Goal: Task Accomplishment & Management: Manage account settings

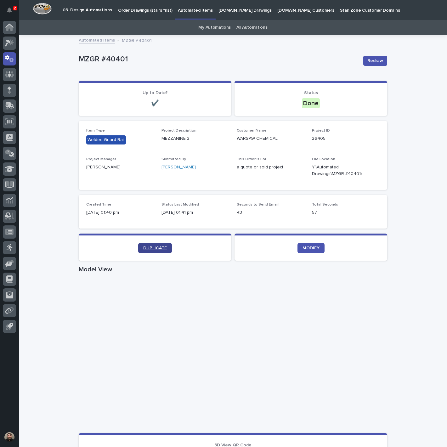
click at [142, 250] on link "DUPLICATE" at bounding box center [155, 248] width 34 height 10
click at [156, 247] on span "DUPLICATE" at bounding box center [155, 248] width 24 height 4
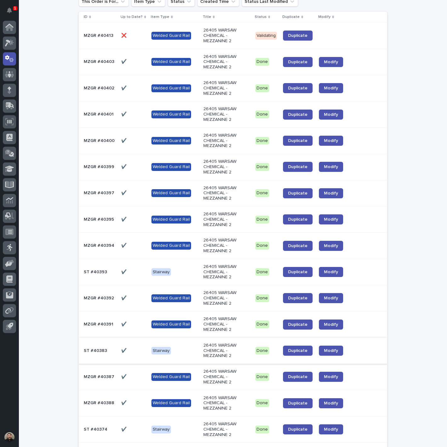
scroll to position [70, 0]
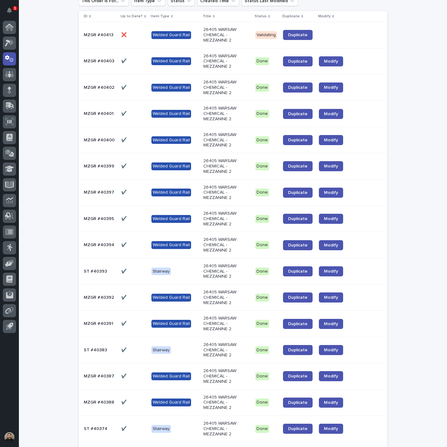
click at [132, 295] on p at bounding box center [133, 297] width 25 height 5
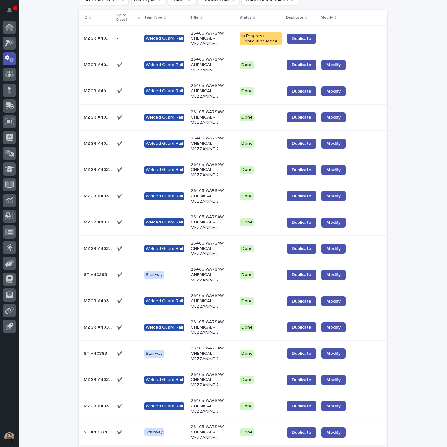
scroll to position [195, 0]
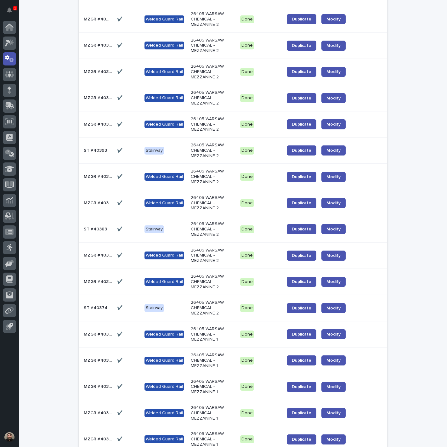
click at [94, 279] on p "MZGR #40388" at bounding box center [99, 281] width 30 height 7
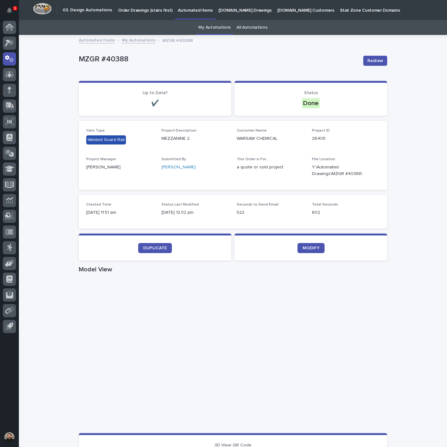
click at [122, 41] on link "My Automations" at bounding box center [139, 39] width 34 height 7
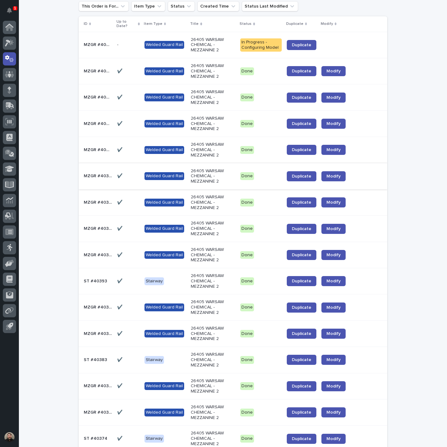
scroll to position [195, 0]
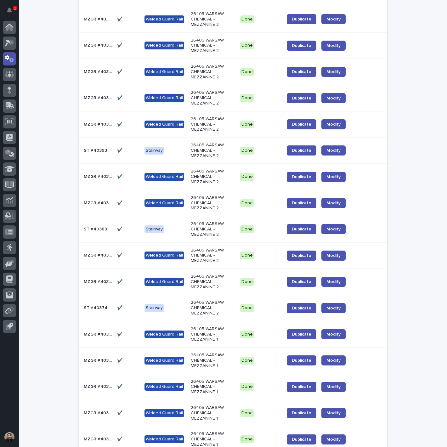
click at [97, 177] on p "MZGR #40392" at bounding box center [99, 176] width 30 height 7
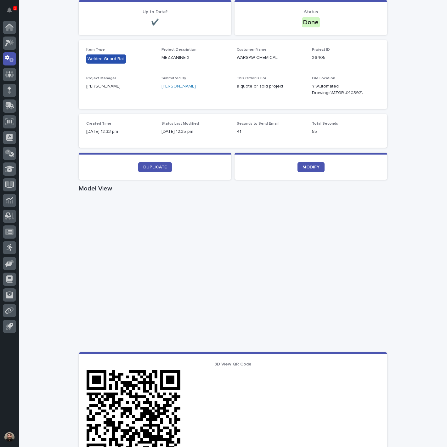
scroll to position [105, 0]
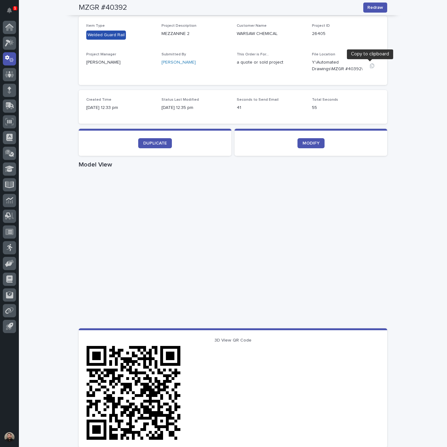
click at [366, 66] on button "button" at bounding box center [371, 65] width 15 height 5
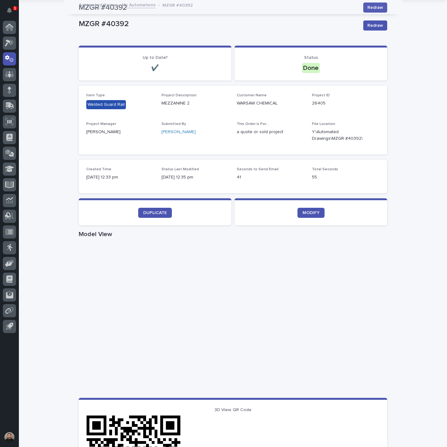
scroll to position [0, 0]
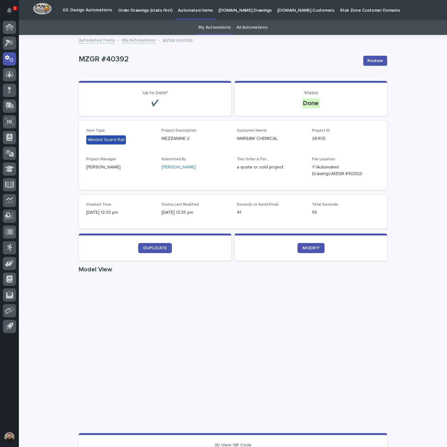
click at [133, 42] on link "My Automations" at bounding box center [139, 39] width 34 height 7
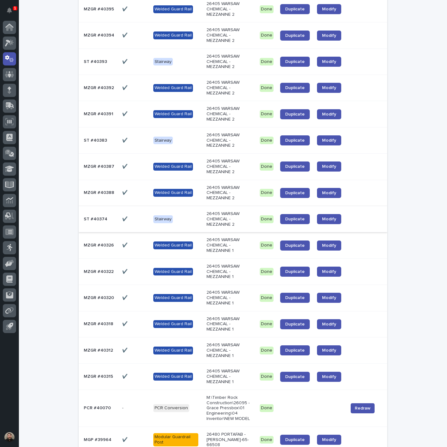
scroll to position [314, 0]
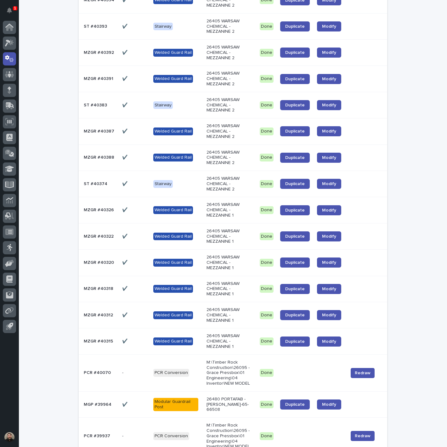
click at [95, 130] on p "MZGR #40387" at bounding box center [100, 130] width 32 height 7
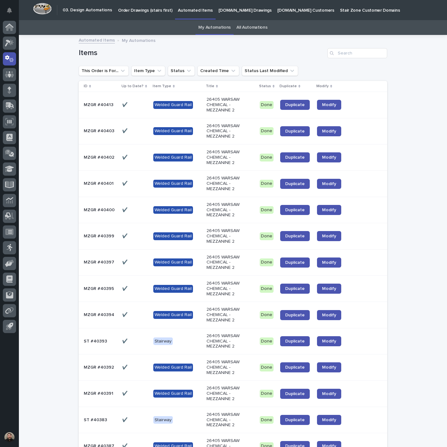
scroll to position [20, 0]
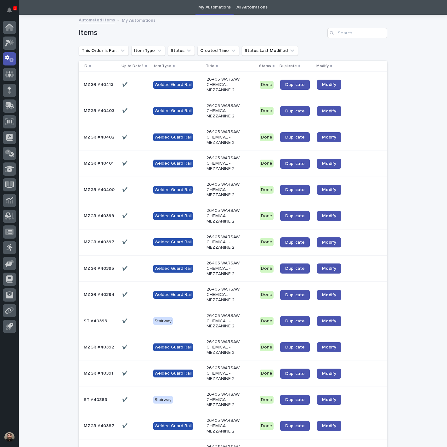
click at [120, 247] on td "✔️ ✔️" at bounding box center [135, 242] width 31 height 26
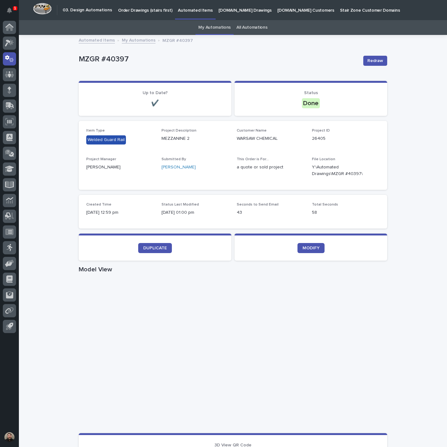
click at [201, 26] on link "My Automations" at bounding box center [214, 27] width 32 height 15
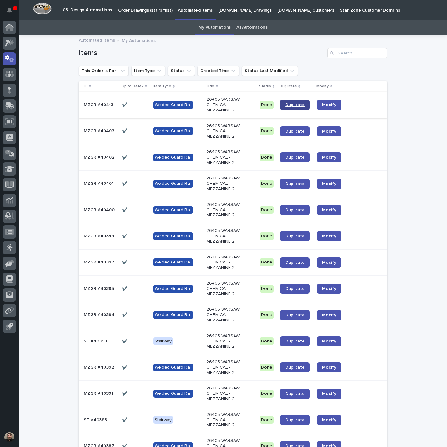
click at [285, 105] on span "Duplicate" at bounding box center [294, 105] width 19 height 4
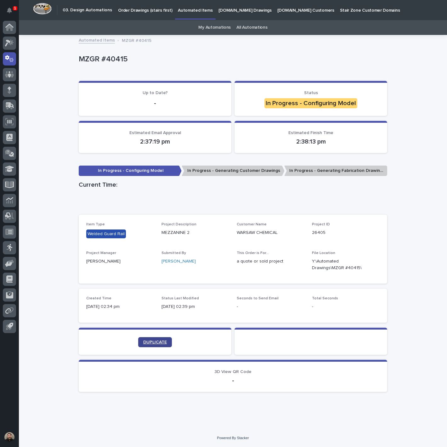
click at [158, 340] on span "DUPLICATE" at bounding box center [155, 342] width 24 height 4
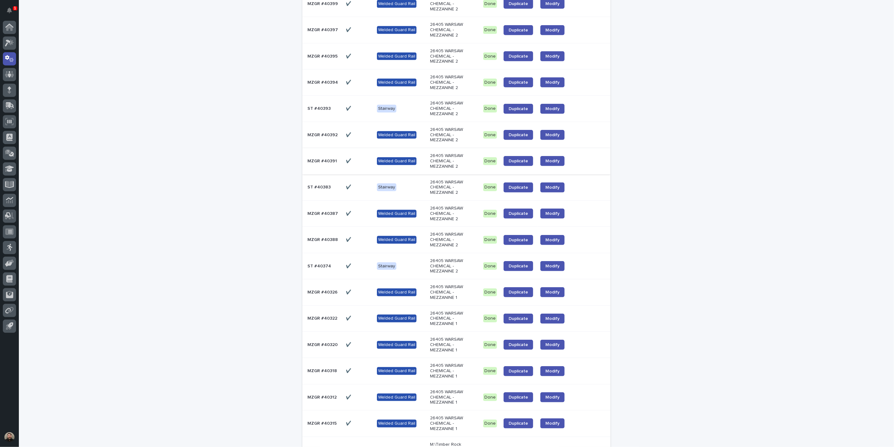
scroll to position [279, 0]
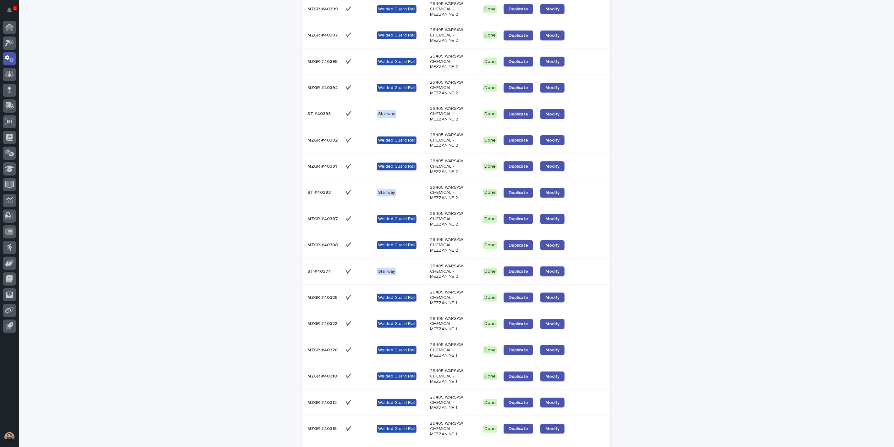
click at [377, 192] on div "Stairway" at bounding box center [386, 193] width 19 height 8
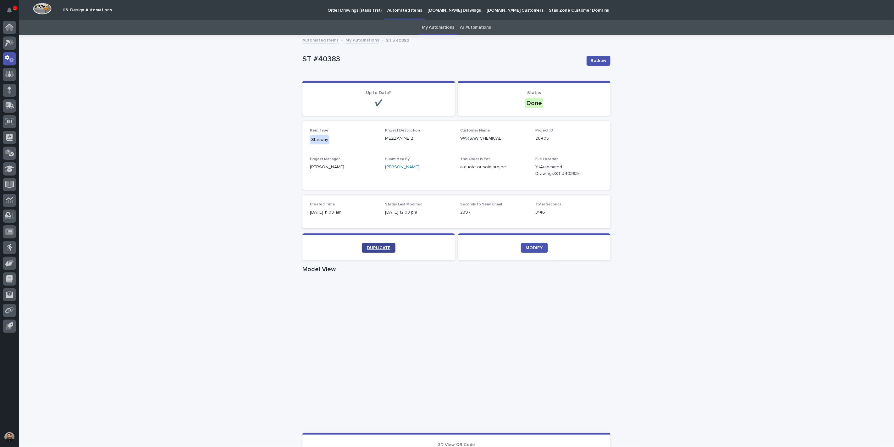
click at [382, 244] on link "DUPLICATE" at bounding box center [379, 248] width 34 height 10
click at [347, 40] on link "My Automations" at bounding box center [363, 39] width 34 height 7
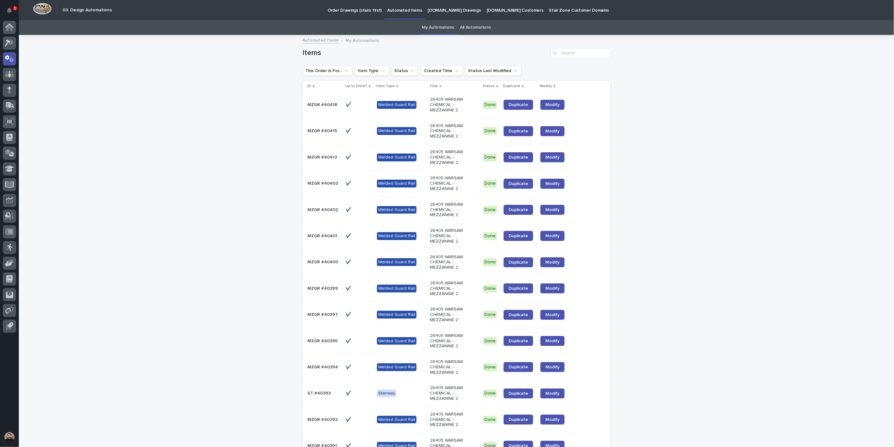
scroll to position [20, 0]
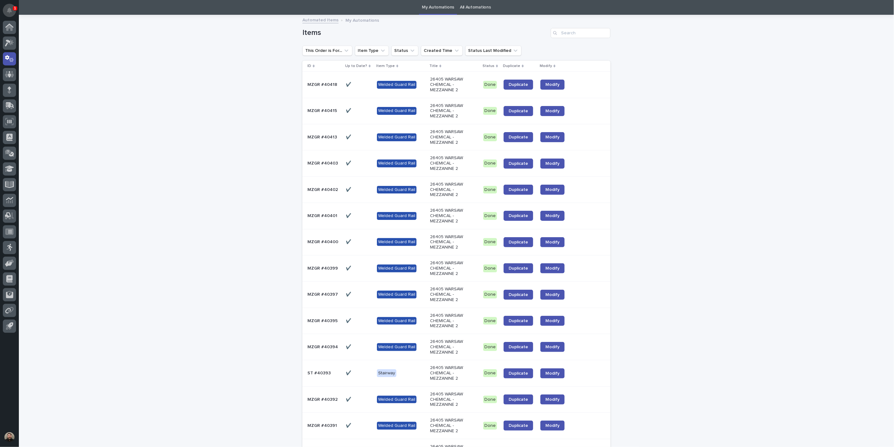
click at [8, 9] on icon "Notifications" at bounding box center [9, 11] width 5 height 6
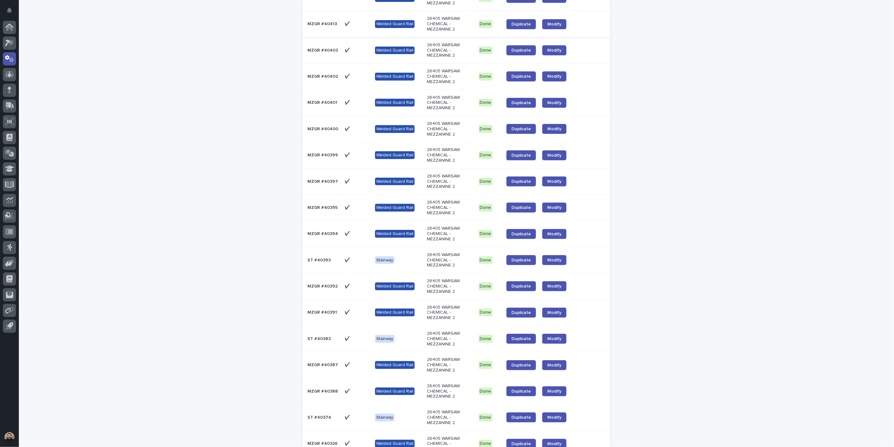
scroll to position [160, 0]
click at [446, 260] on span "Duplicate" at bounding box center [521, 260] width 19 height 4
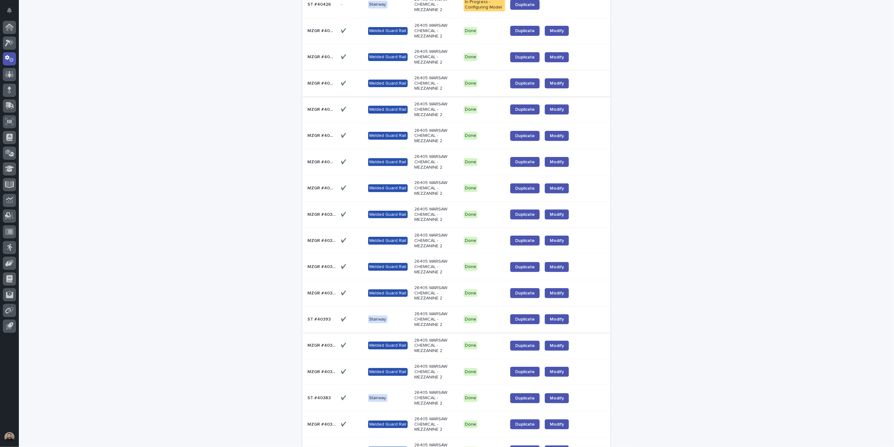
scroll to position [0, 0]
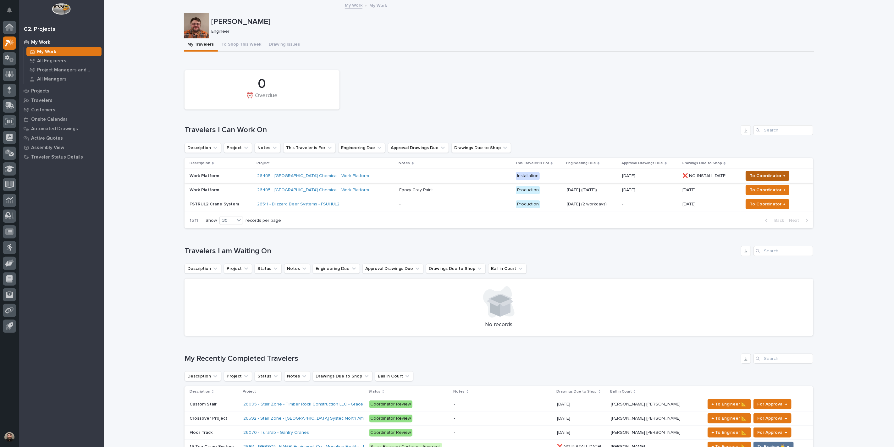
click at [751, 177] on span "To Coordinator →" at bounding box center [768, 176] width 36 height 8
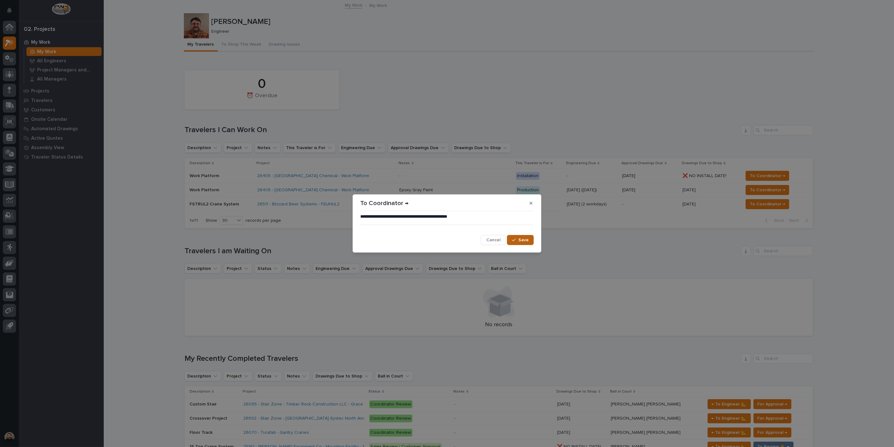
click at [516, 238] on icon "button" at bounding box center [514, 240] width 4 height 4
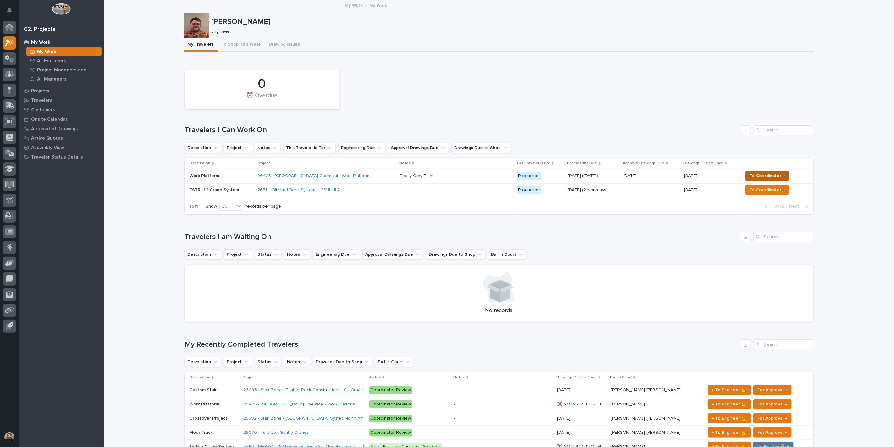
click at [750, 177] on span "To Coordinator →" at bounding box center [768, 176] width 36 height 8
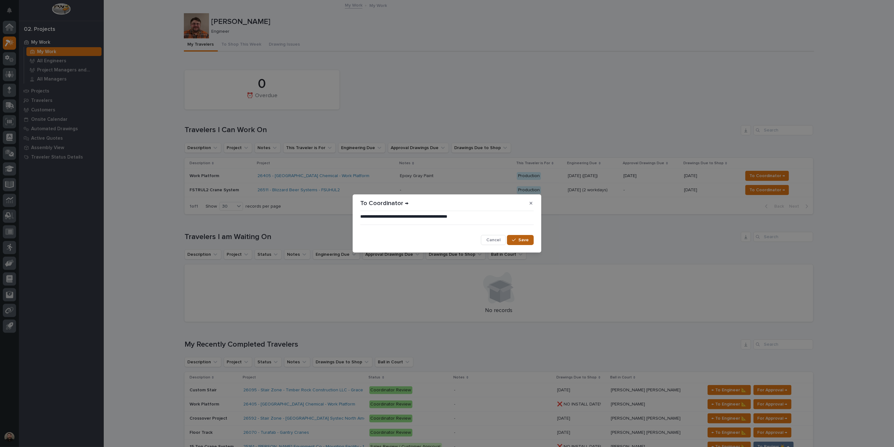
click at [522, 241] on span "Save" at bounding box center [524, 240] width 10 height 6
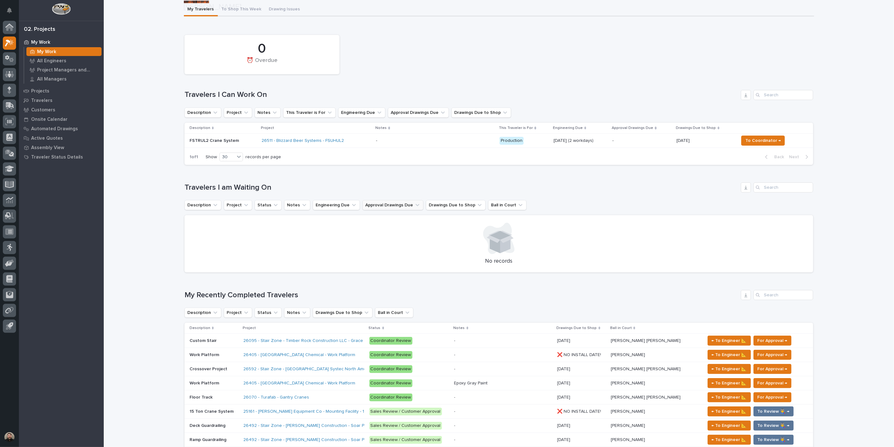
scroll to position [105, 0]
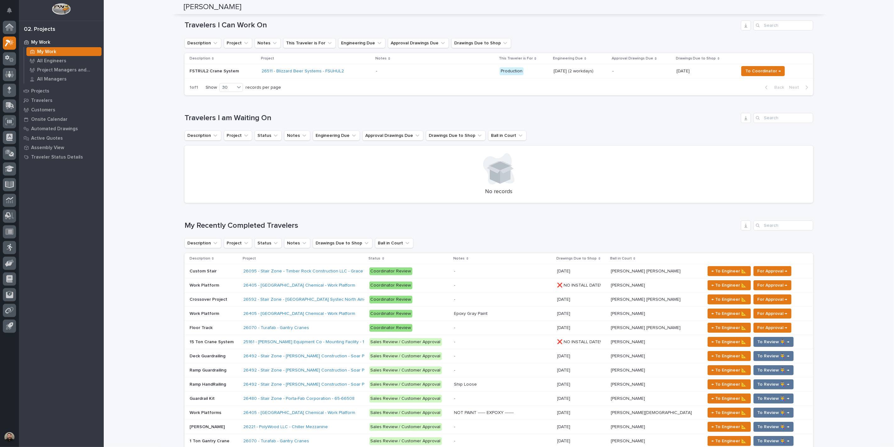
click at [338, 310] on div "26405 - [GEOGRAPHIC_DATA] Chemical - Work Platform" at bounding box center [303, 314] width 121 height 10
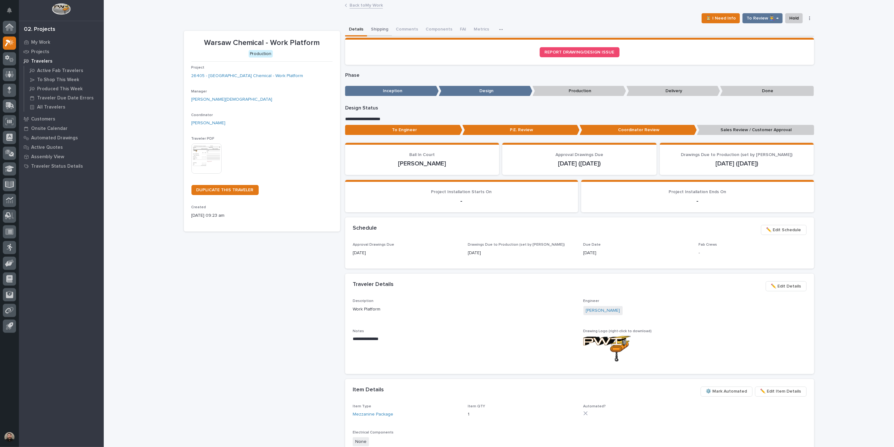
click at [382, 30] on button "Shipping" at bounding box center [379, 29] width 25 height 13
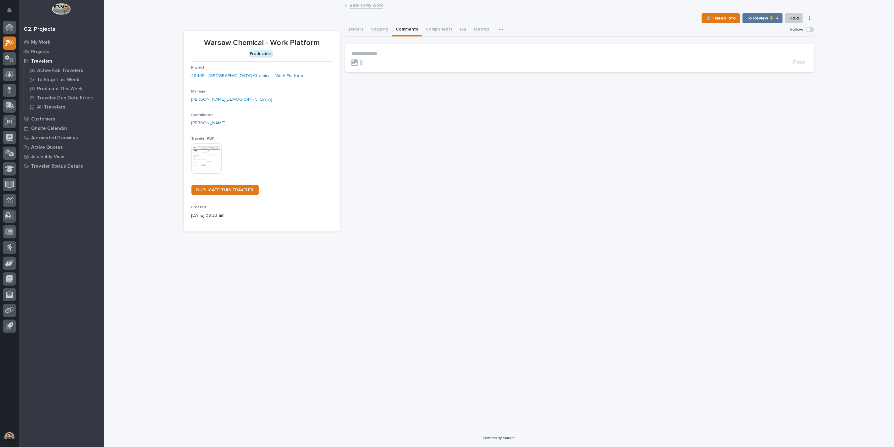
click at [404, 28] on button "Comments" at bounding box center [407, 29] width 30 height 13
click at [382, 32] on button "Shipping" at bounding box center [379, 29] width 25 height 13
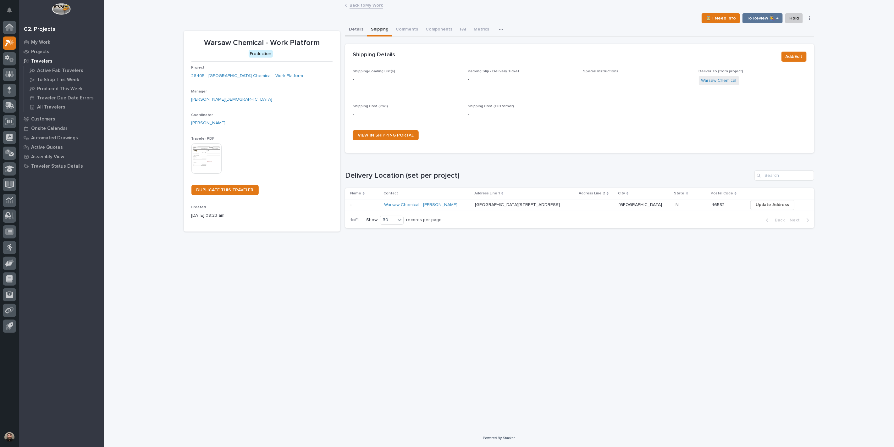
click at [351, 30] on button "Details" at bounding box center [356, 29] width 22 height 13
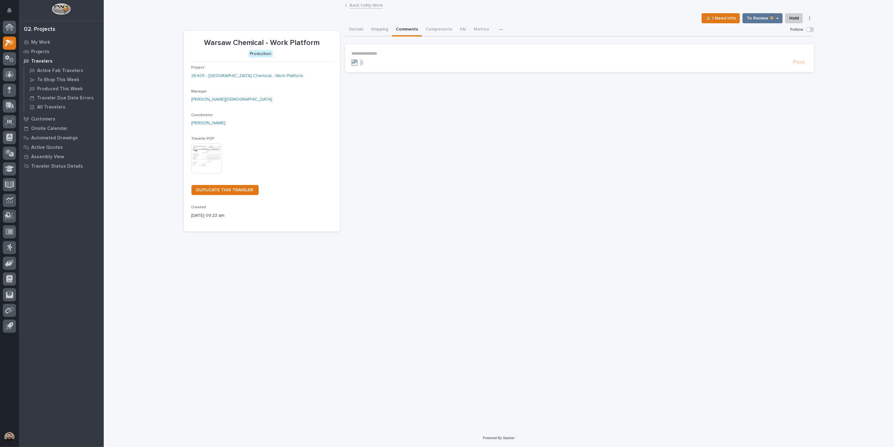
click at [396, 30] on button "Comments" at bounding box center [407, 29] width 30 height 13
click at [381, 51] on p "**********" at bounding box center [580, 53] width 457 height 5
click at [8, 27] on icon at bounding box center [9, 28] width 6 height 6
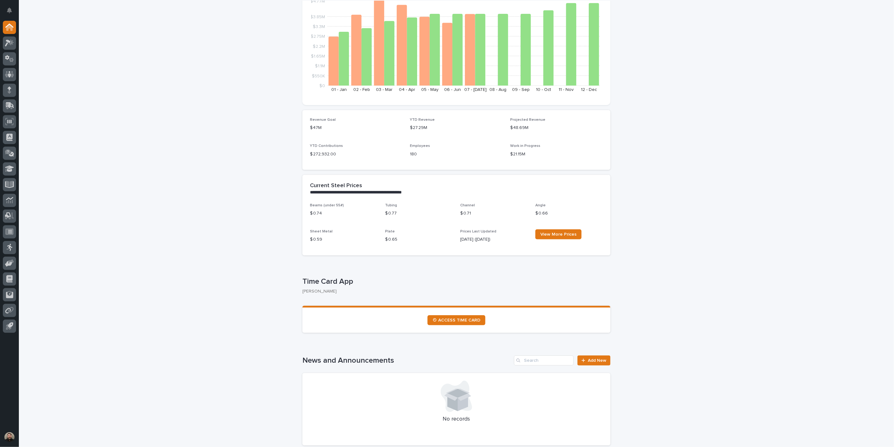
scroll to position [314, 0]
